Goal: Task Accomplishment & Management: Manage account settings

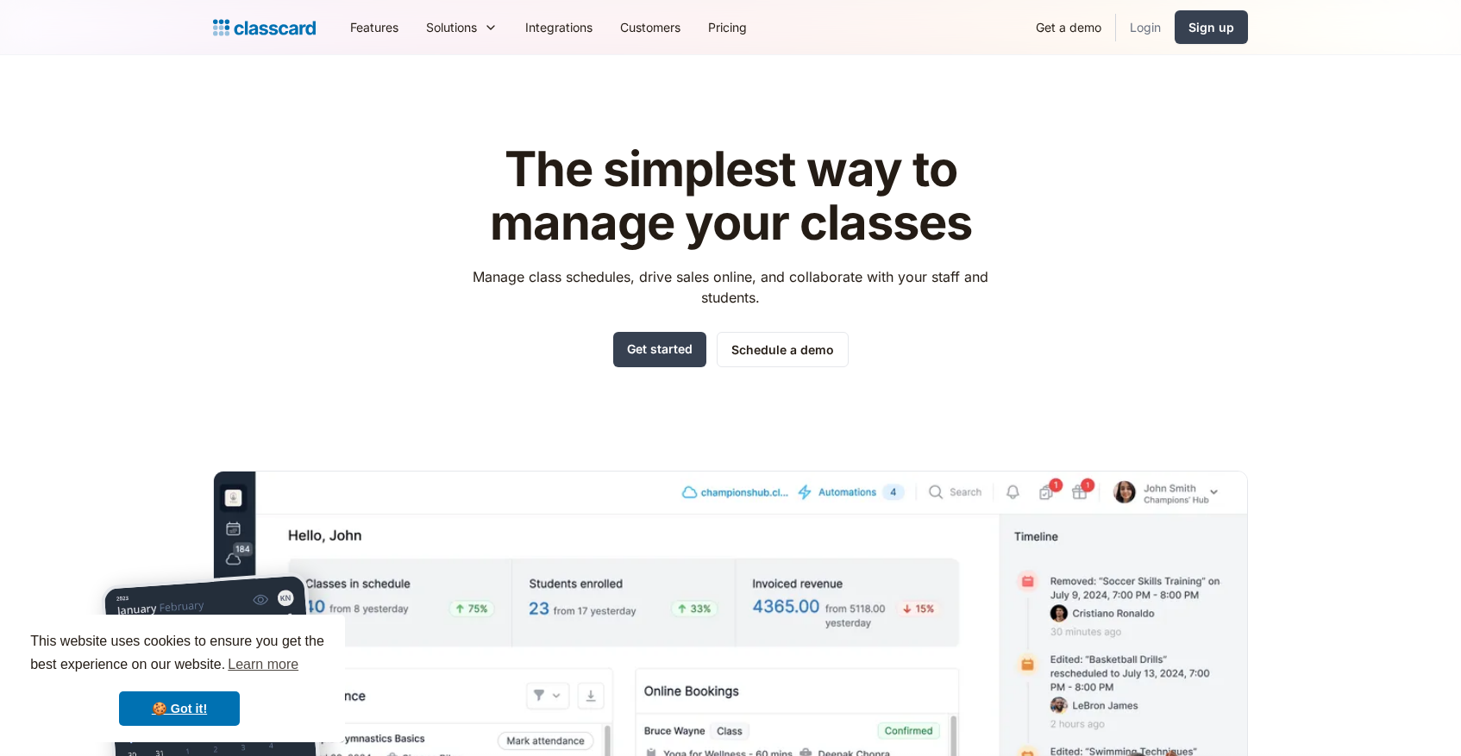
click at [1146, 27] on link "Login" at bounding box center [1145, 27] width 59 height 39
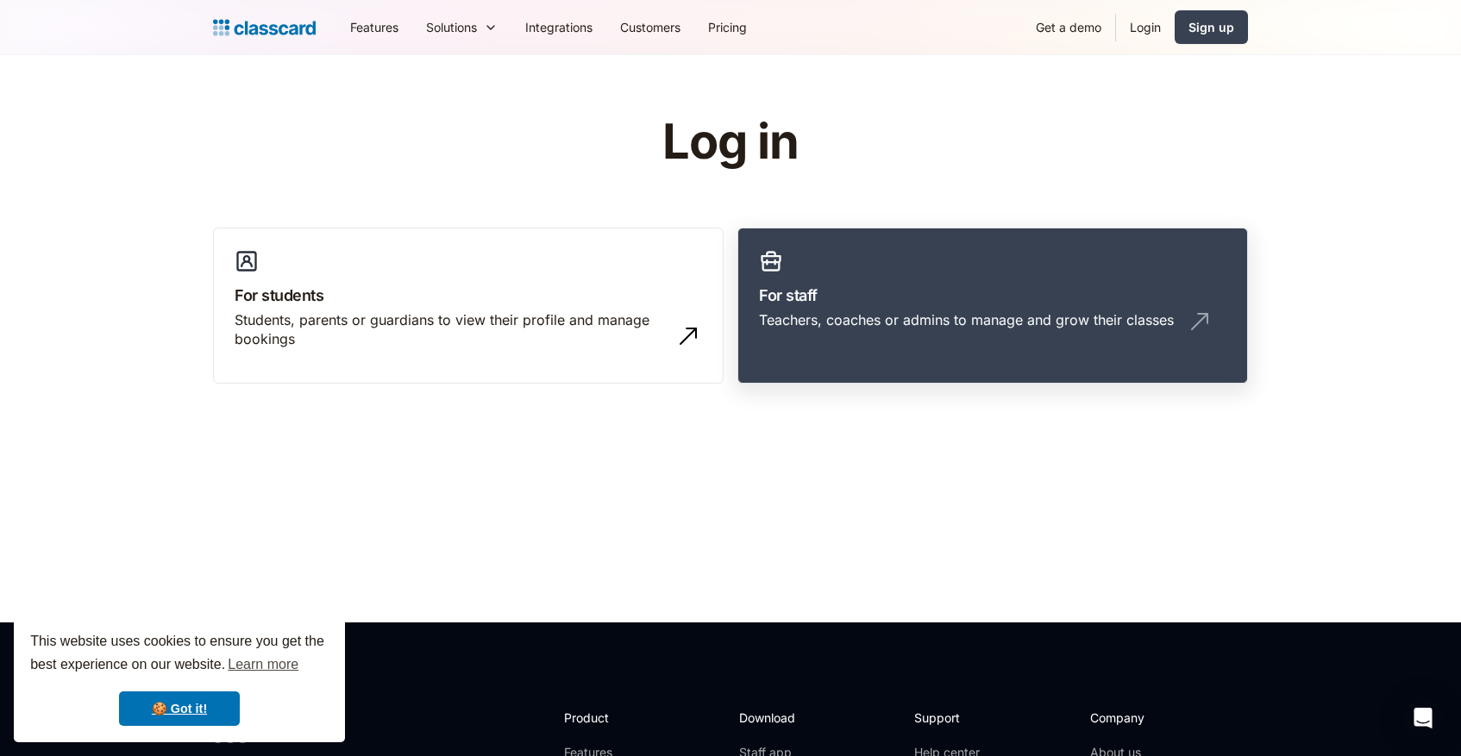
click at [859, 329] on div "Teachers, coaches or admins to manage and grow their classes" at bounding box center [966, 319] width 415 height 19
